Goal: Task Accomplishment & Management: Manage account settings

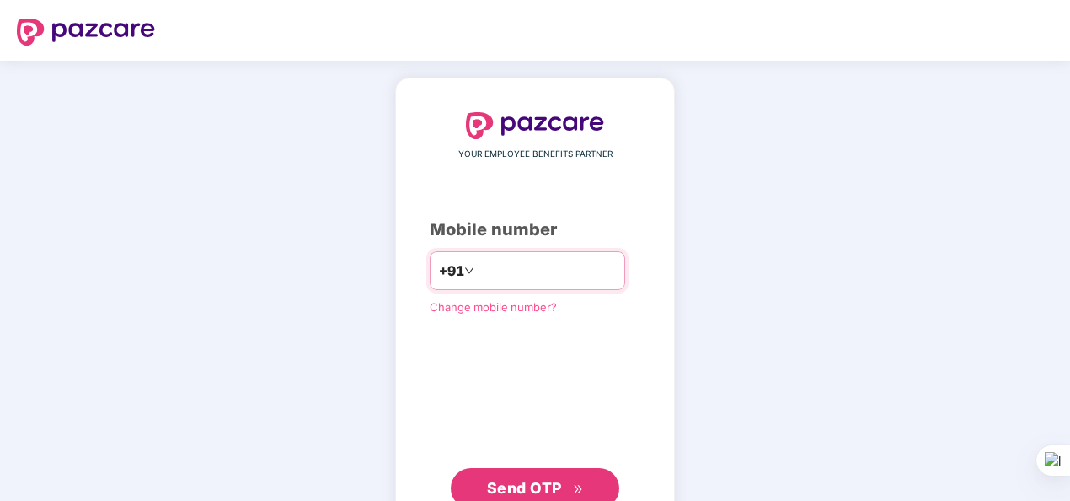
type input "**********"
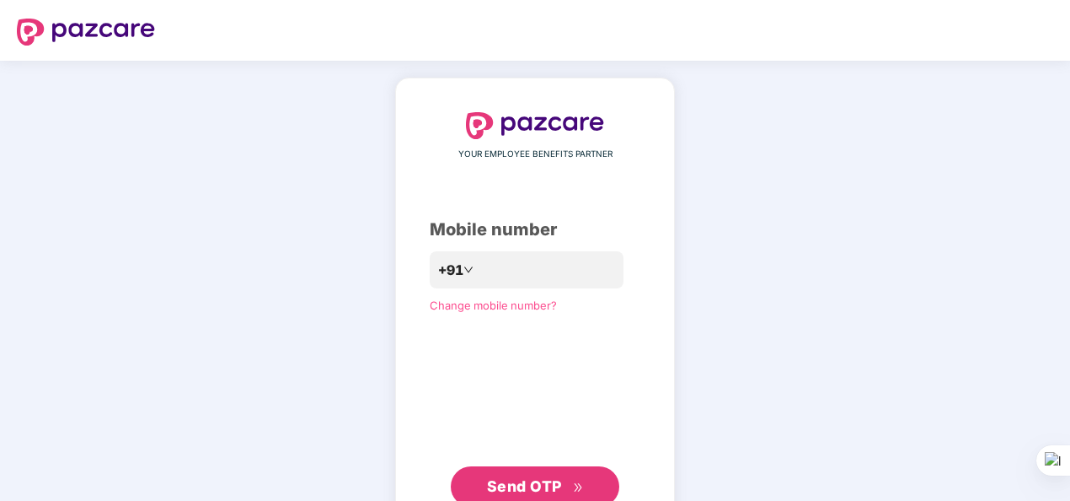
click at [536, 477] on span "Send OTP" at bounding box center [524, 486] width 75 height 18
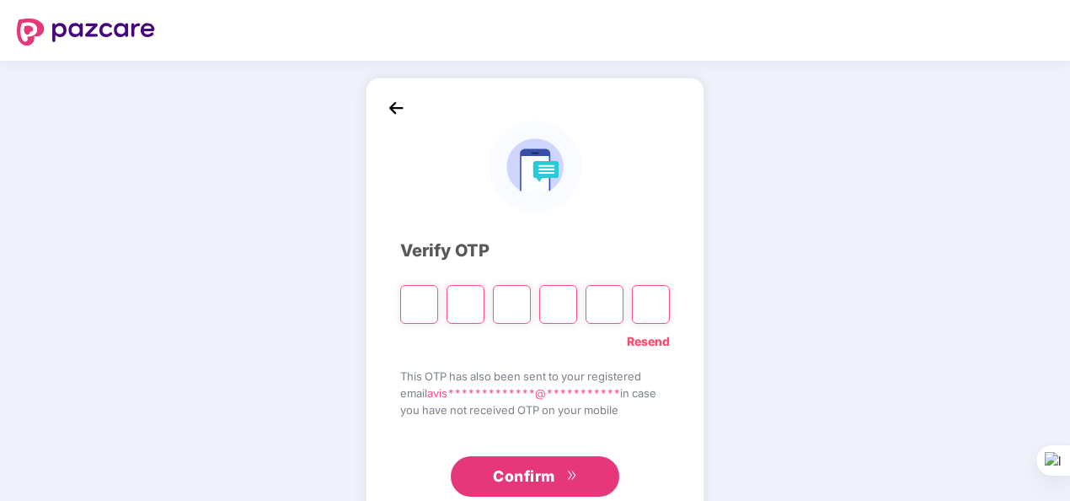
type input "*"
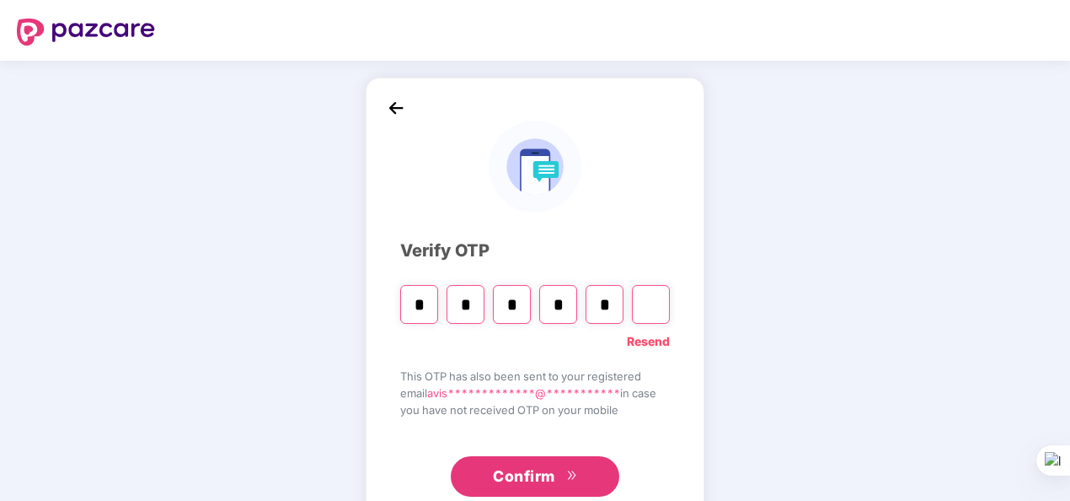
type input "*"
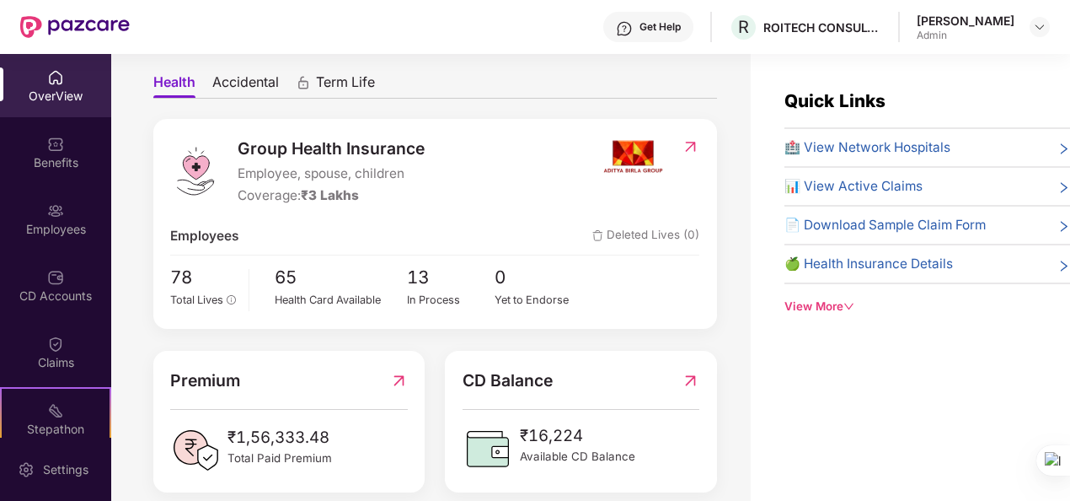
scroll to position [154, 0]
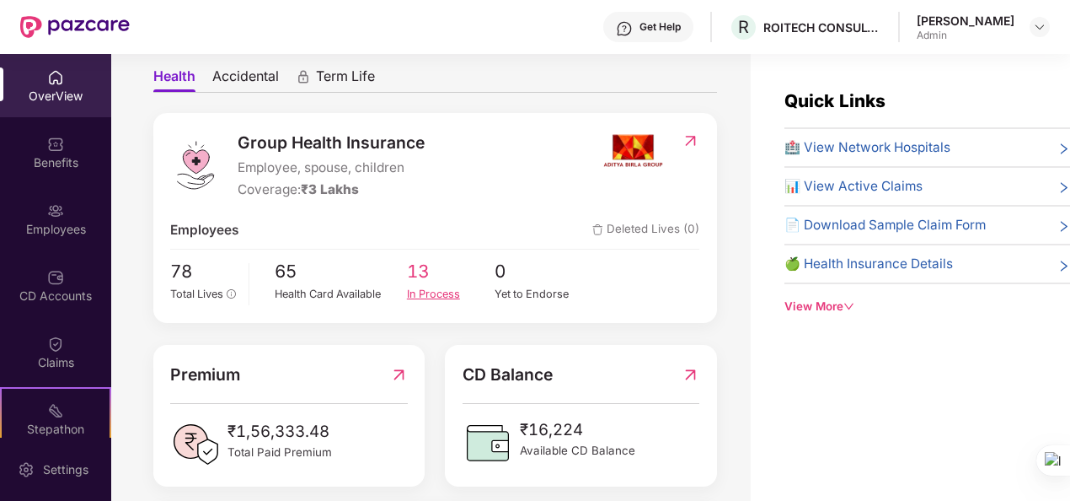
click at [423, 289] on div "In Process" at bounding box center [451, 294] width 89 height 17
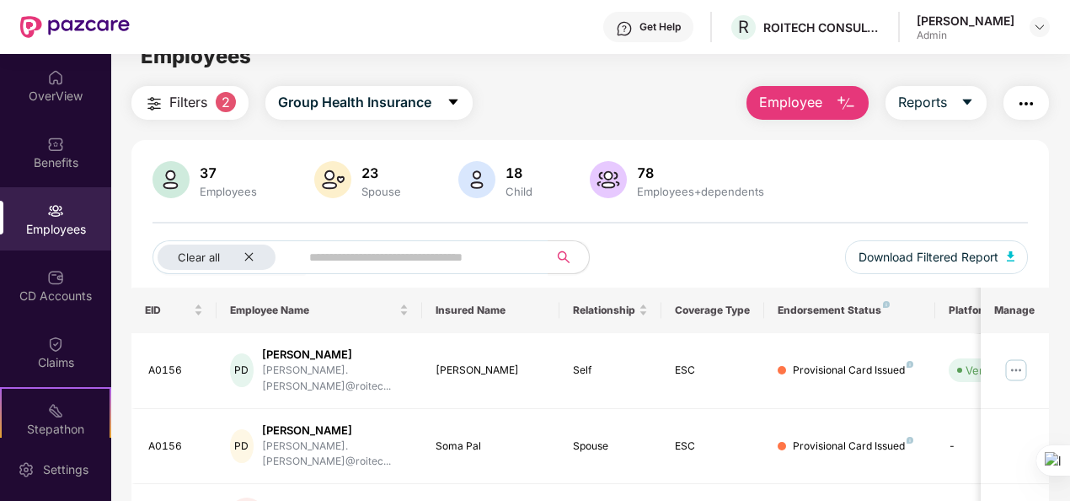
scroll to position [55, 0]
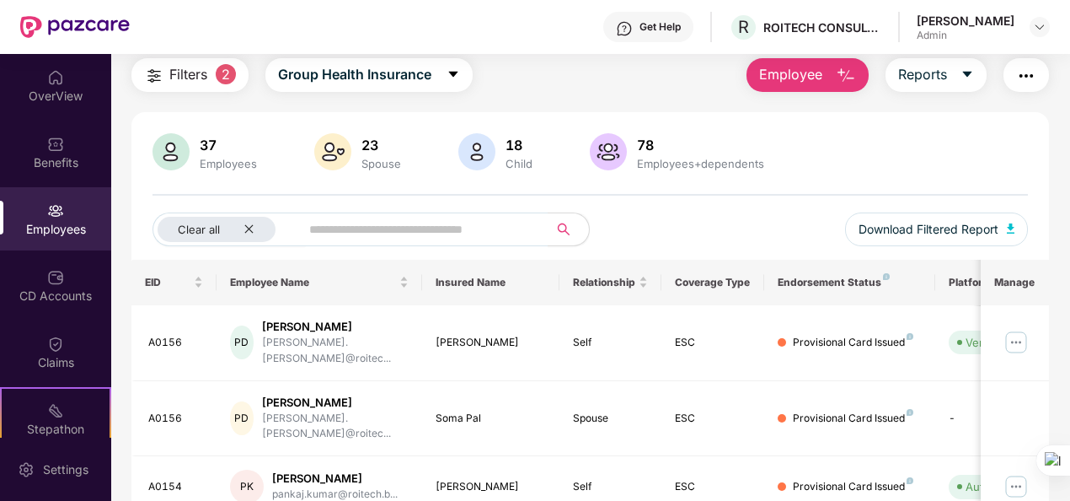
click at [221, 169] on div "Employees" at bounding box center [228, 163] width 64 height 13
click at [205, 150] on div "37" at bounding box center [228, 145] width 64 height 17
click at [248, 226] on icon "close" at bounding box center [249, 228] width 11 height 11
click at [206, 153] on div "37 Employees" at bounding box center [228, 152] width 71 height 35
click at [172, 155] on img at bounding box center [171, 151] width 37 height 37
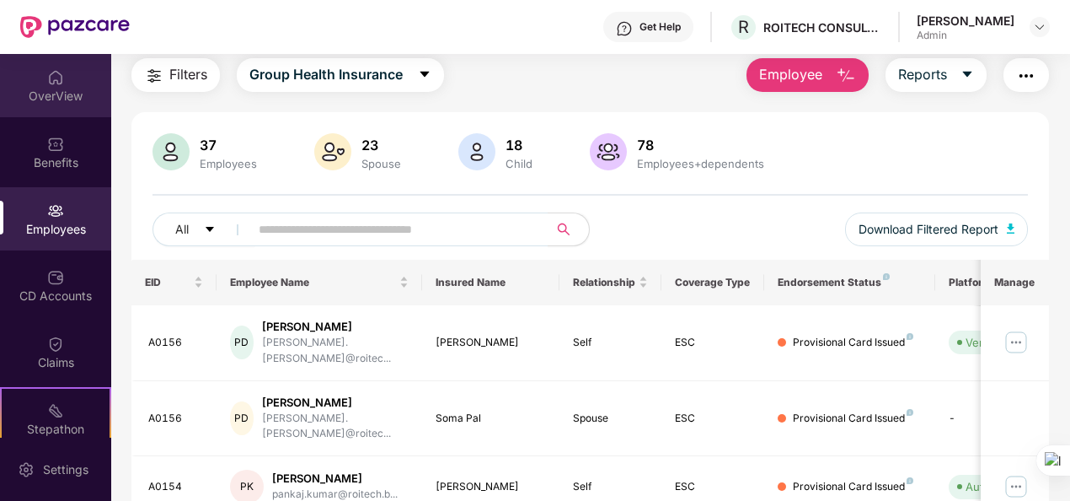
click at [50, 92] on div "OverView" at bounding box center [55, 96] width 111 height 17
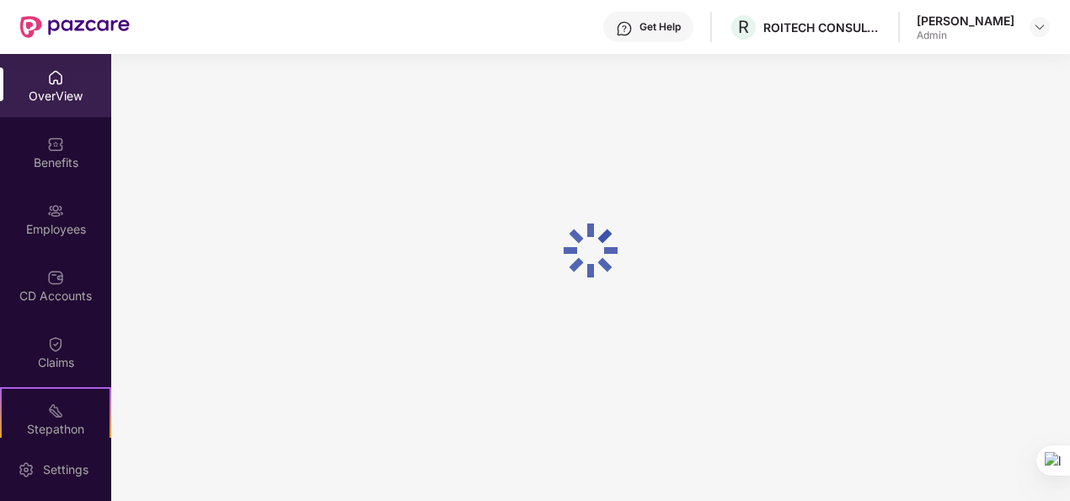
scroll to position [54, 0]
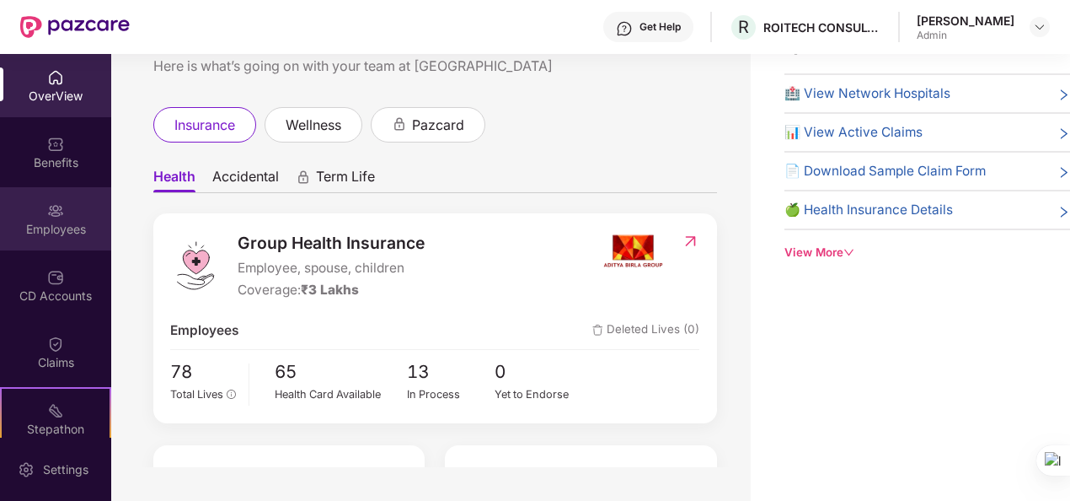
click at [43, 206] on div "Employees" at bounding box center [55, 218] width 111 height 63
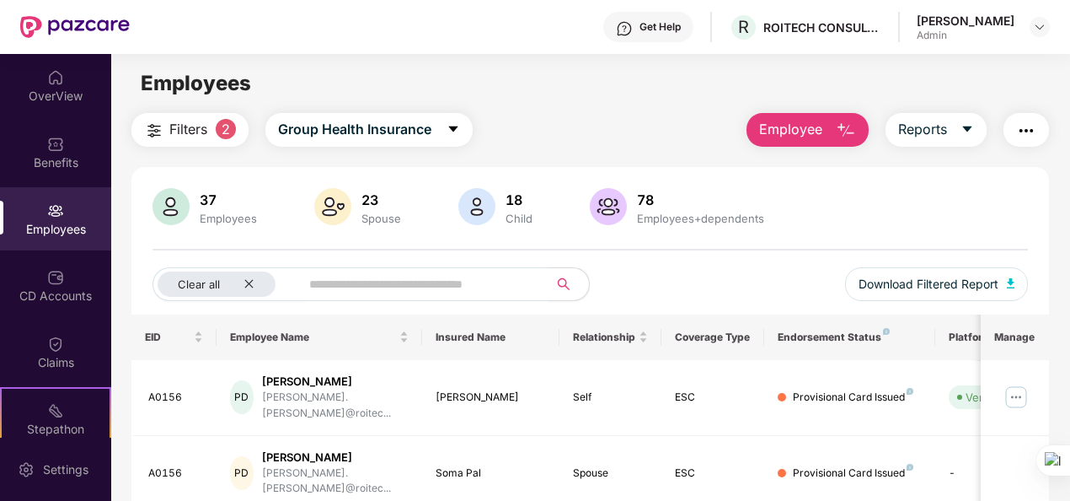
click at [769, 138] on span "Employee" at bounding box center [790, 129] width 63 height 21
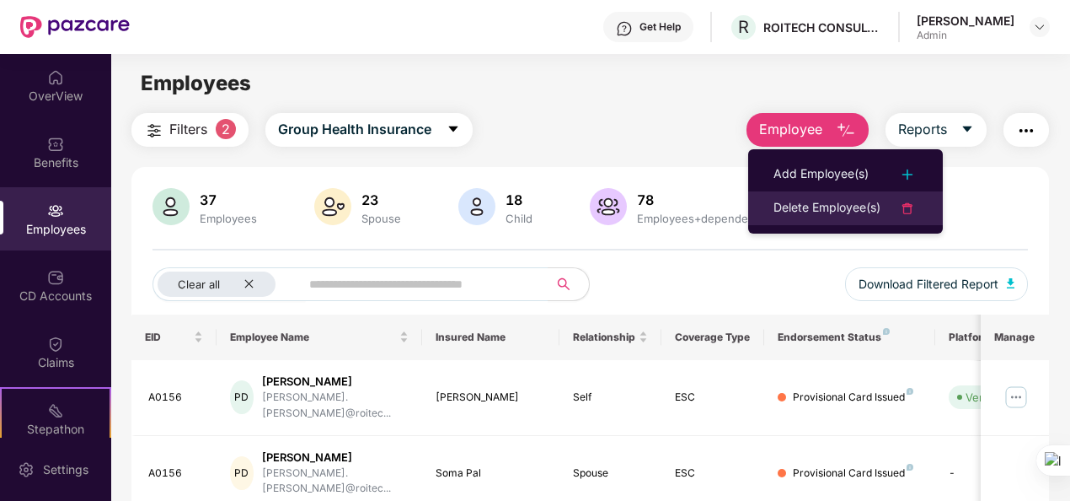
click at [777, 207] on div "Delete Employee(s)" at bounding box center [827, 208] width 107 height 20
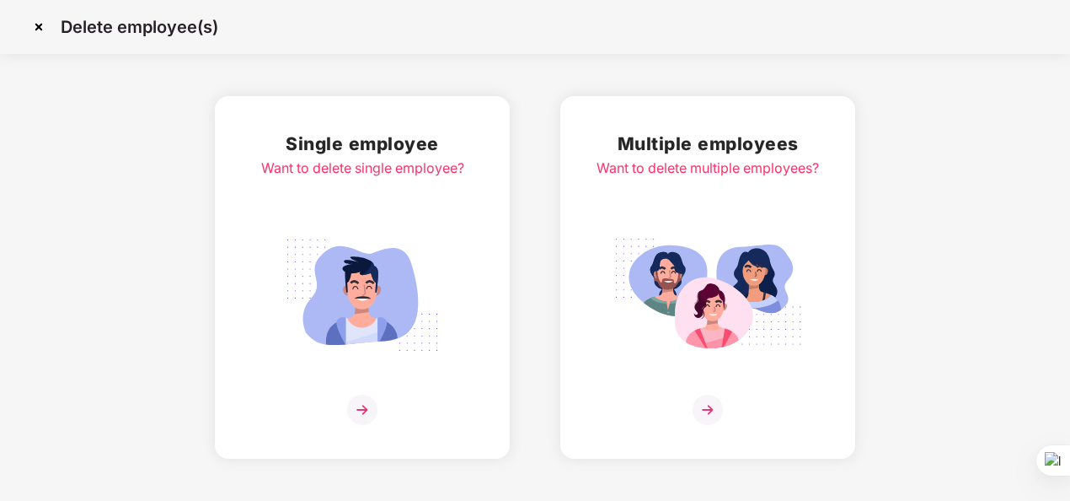
click at [705, 413] on img at bounding box center [708, 409] width 30 height 30
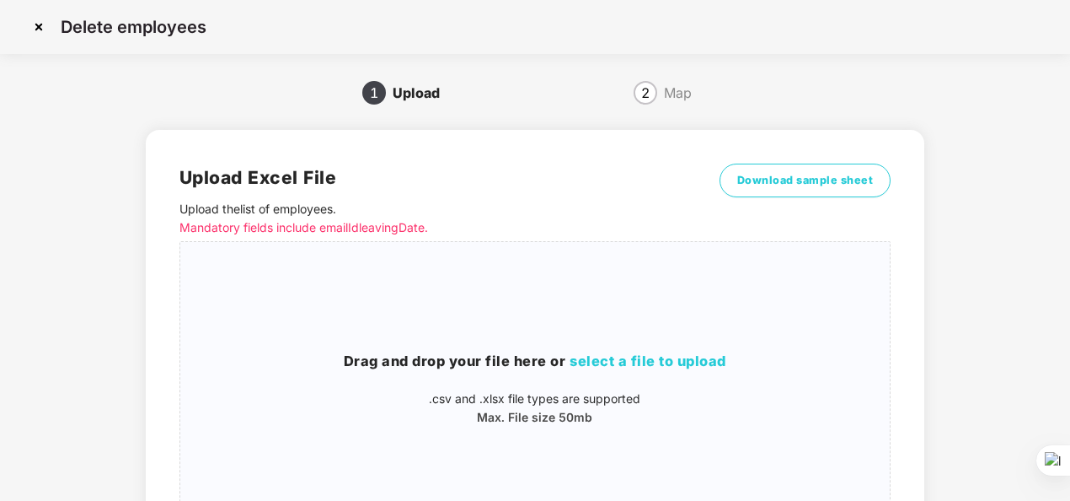
click at [39, 25] on img at bounding box center [38, 26] width 27 height 27
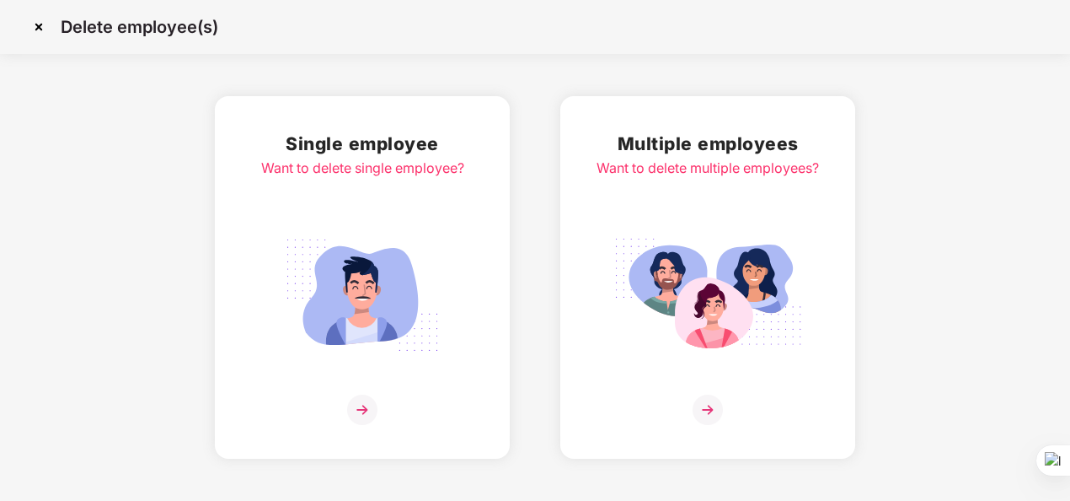
click at [371, 406] on img at bounding box center [362, 409] width 30 height 30
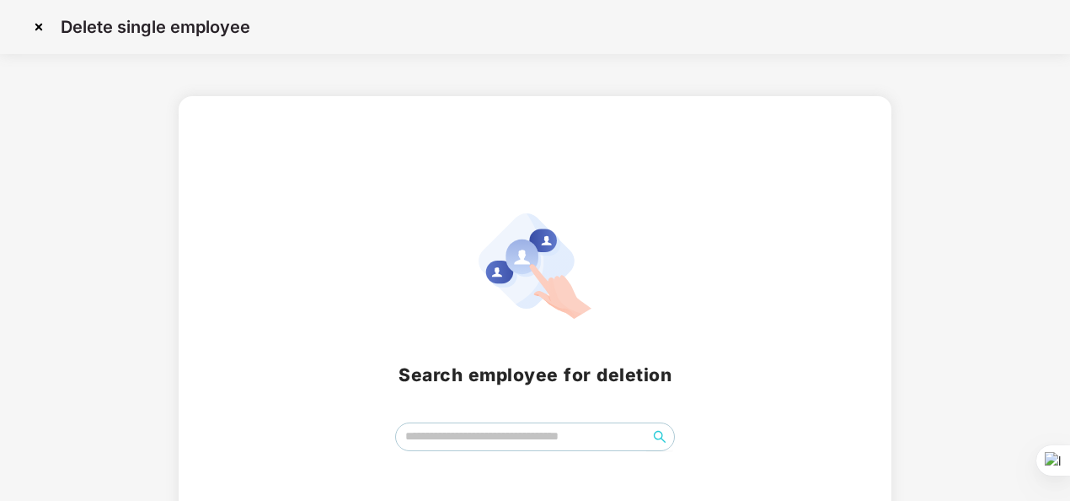
click at [37, 27] on img at bounding box center [38, 26] width 27 height 27
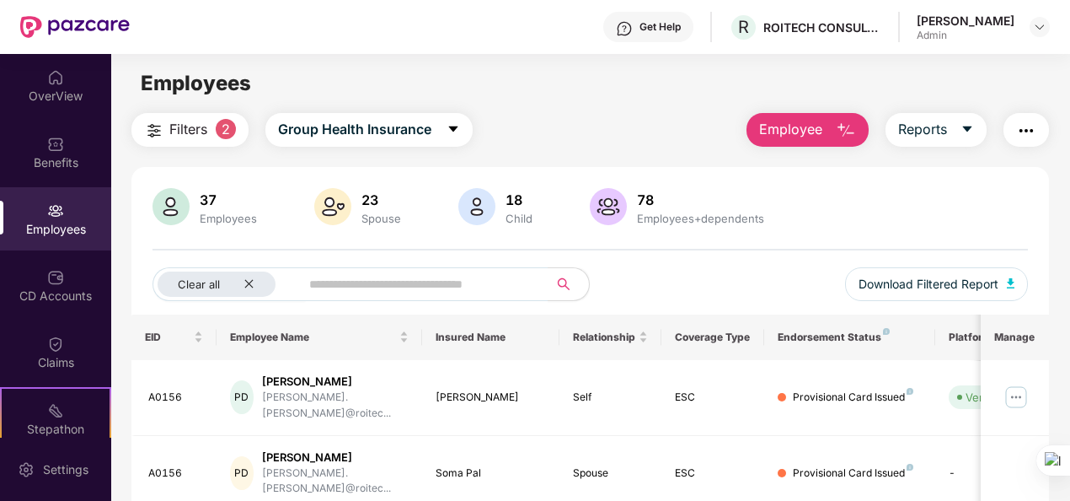
click at [172, 128] on span "Filters" at bounding box center [188, 129] width 38 height 21
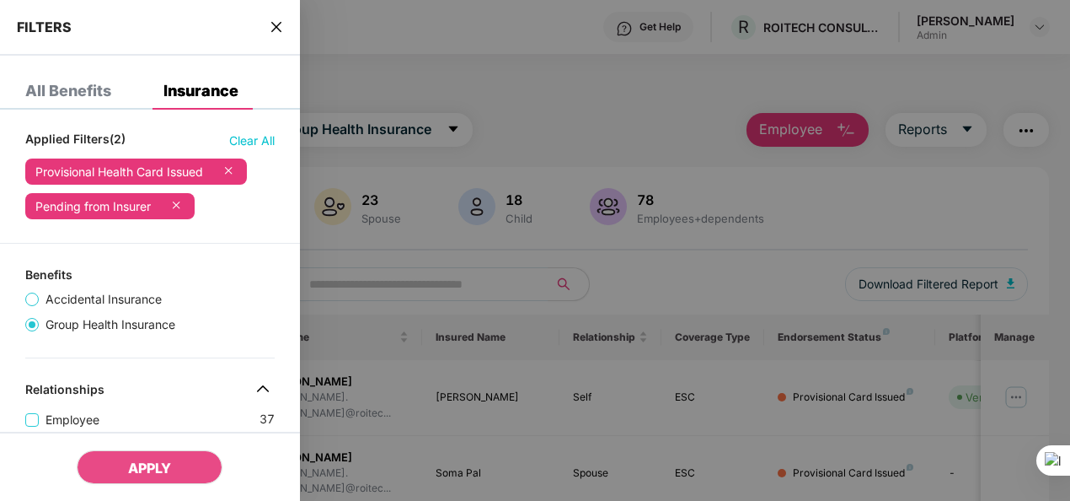
click at [178, 202] on icon at bounding box center [176, 204] width 17 height 17
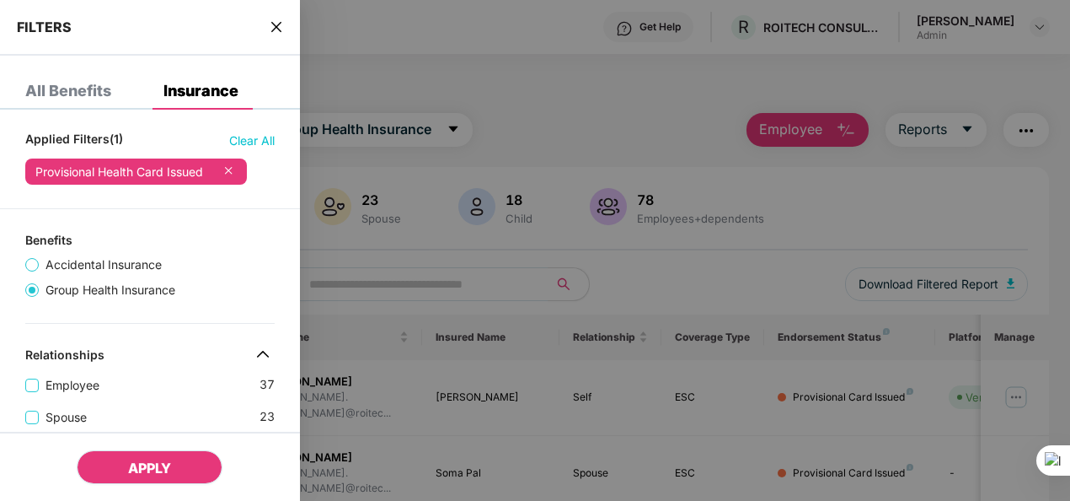
click at [142, 466] on span "APPLY" at bounding box center [149, 467] width 43 height 17
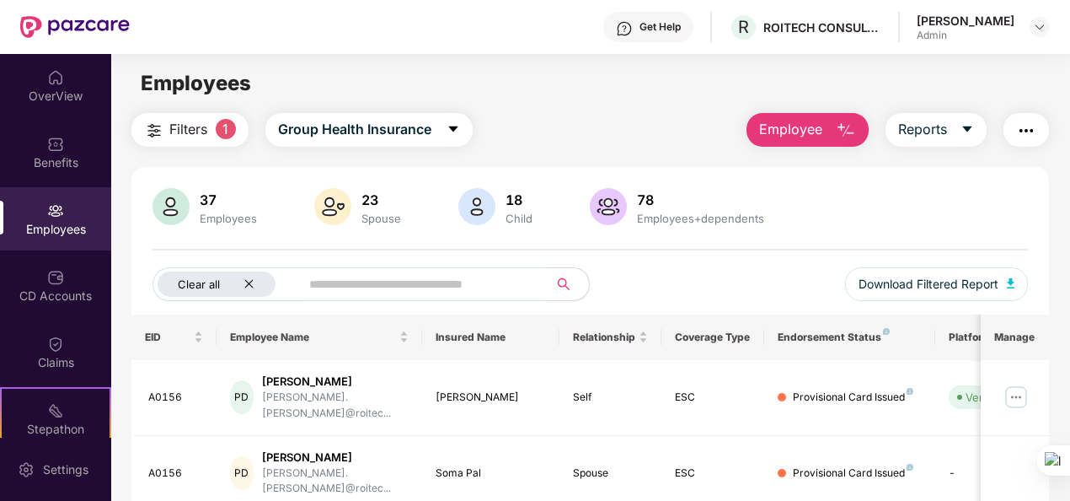
click at [247, 282] on icon "close" at bounding box center [249, 283] width 11 height 11
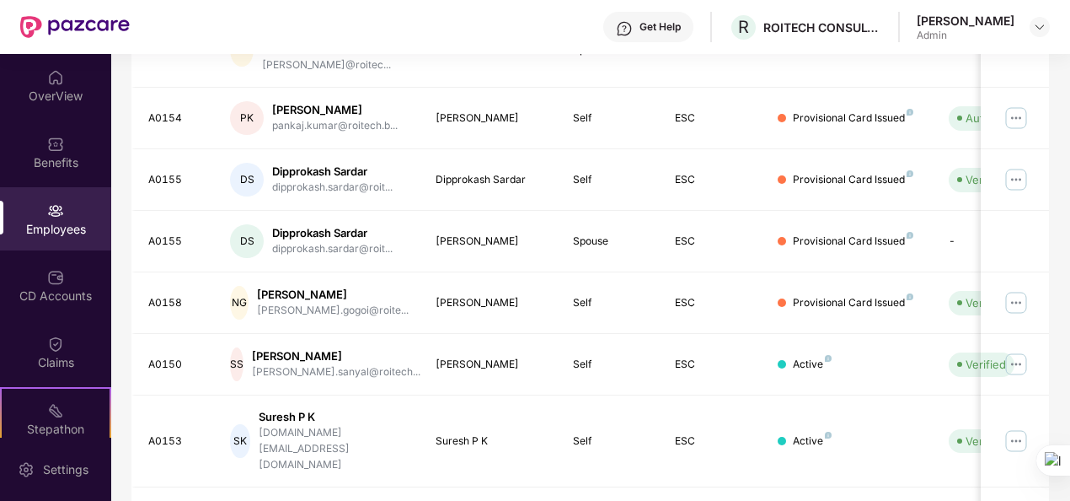
scroll to position [531, 0]
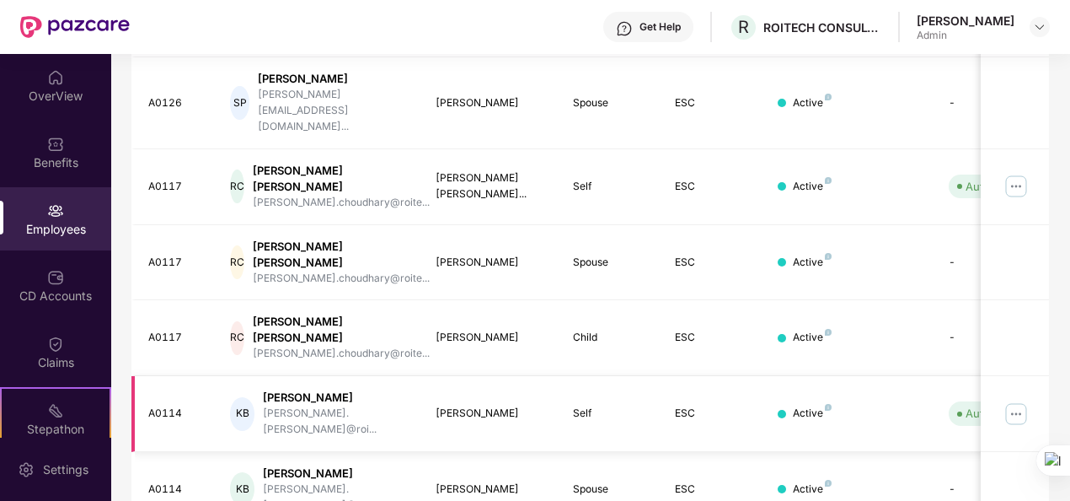
scroll to position [574, 0]
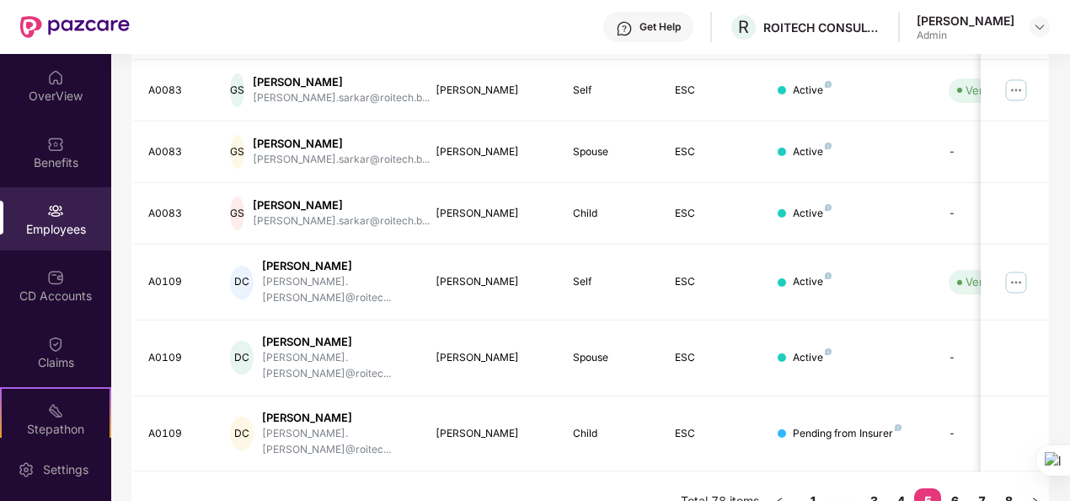
scroll to position [531, 0]
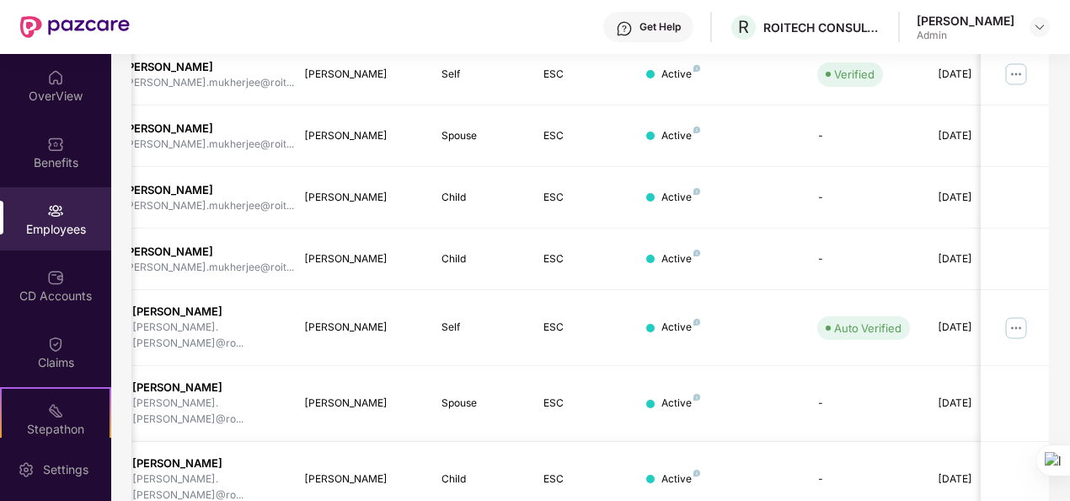
scroll to position [470, 0]
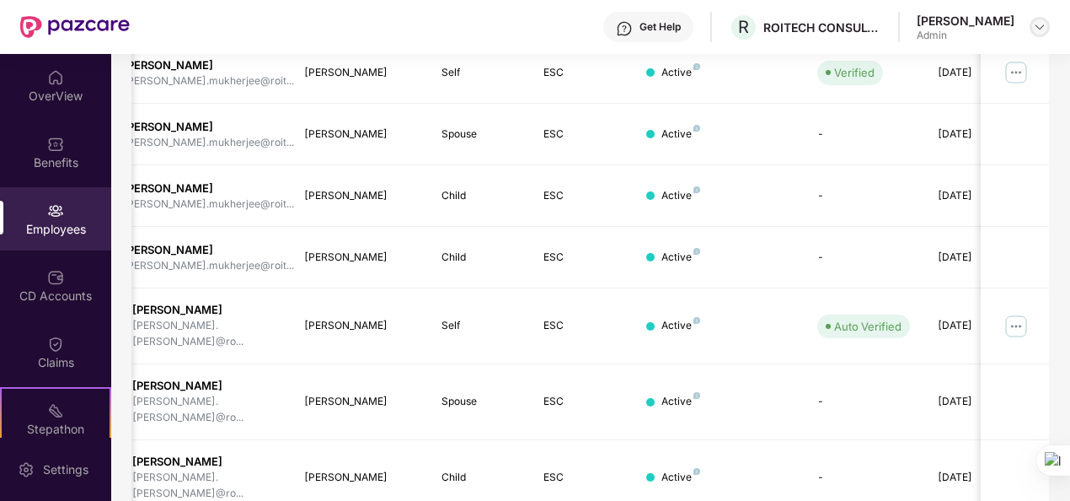
click at [1037, 32] on img at bounding box center [1039, 26] width 13 height 13
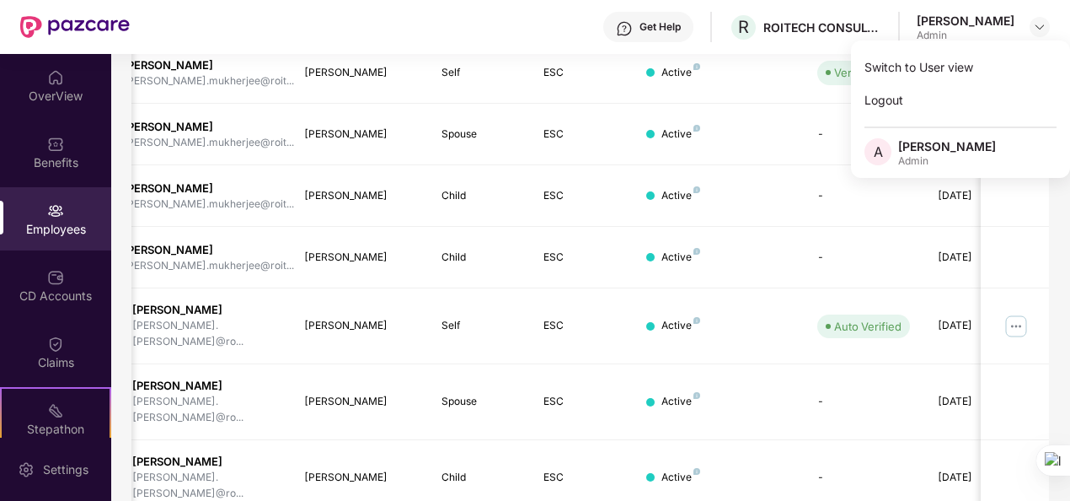
click at [440, 30] on div "Get Help R ROITECH CONSULTING PRIVATE LIMITED [PERSON_NAME] Admin" at bounding box center [590, 27] width 920 height 54
